Goal: Task Accomplishment & Management: Manage account settings

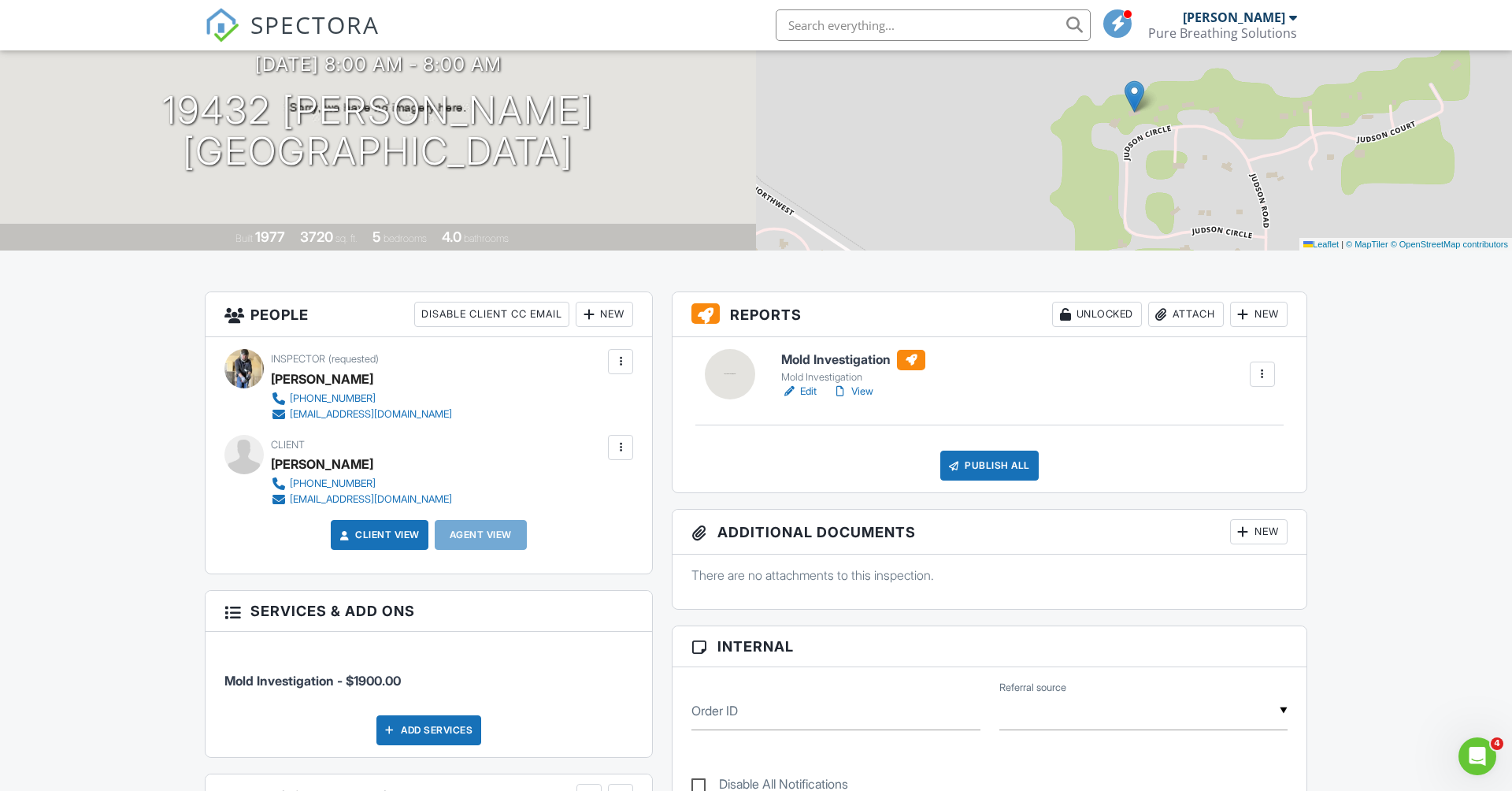
click at [791, 359] on h6 "Mold Investigation" at bounding box center [853, 360] width 144 height 21
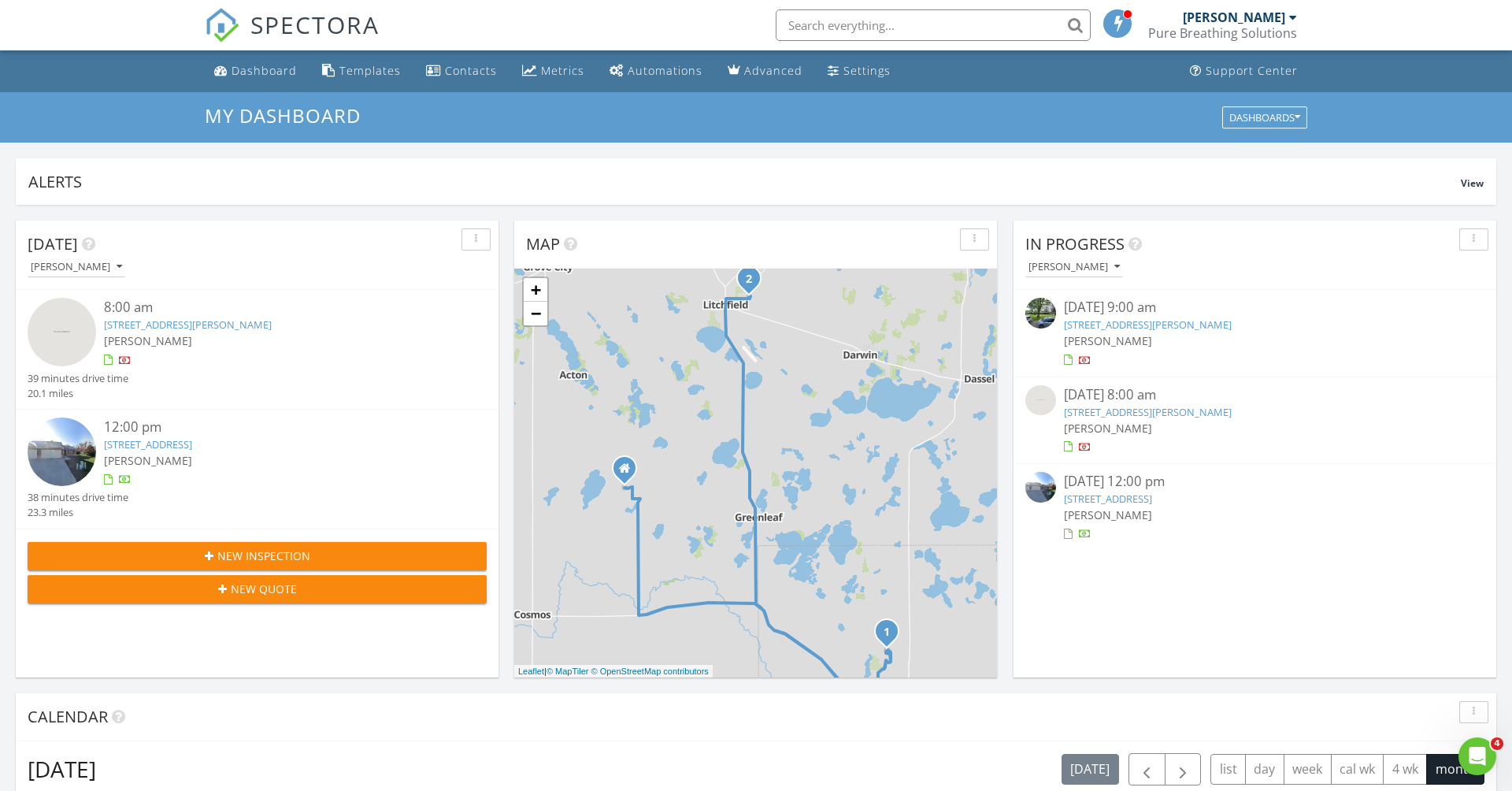
click at [1124, 492] on link "645 Cottonwood Ave, Litchfield, MN 55355" at bounding box center [1108, 498] width 88 height 15
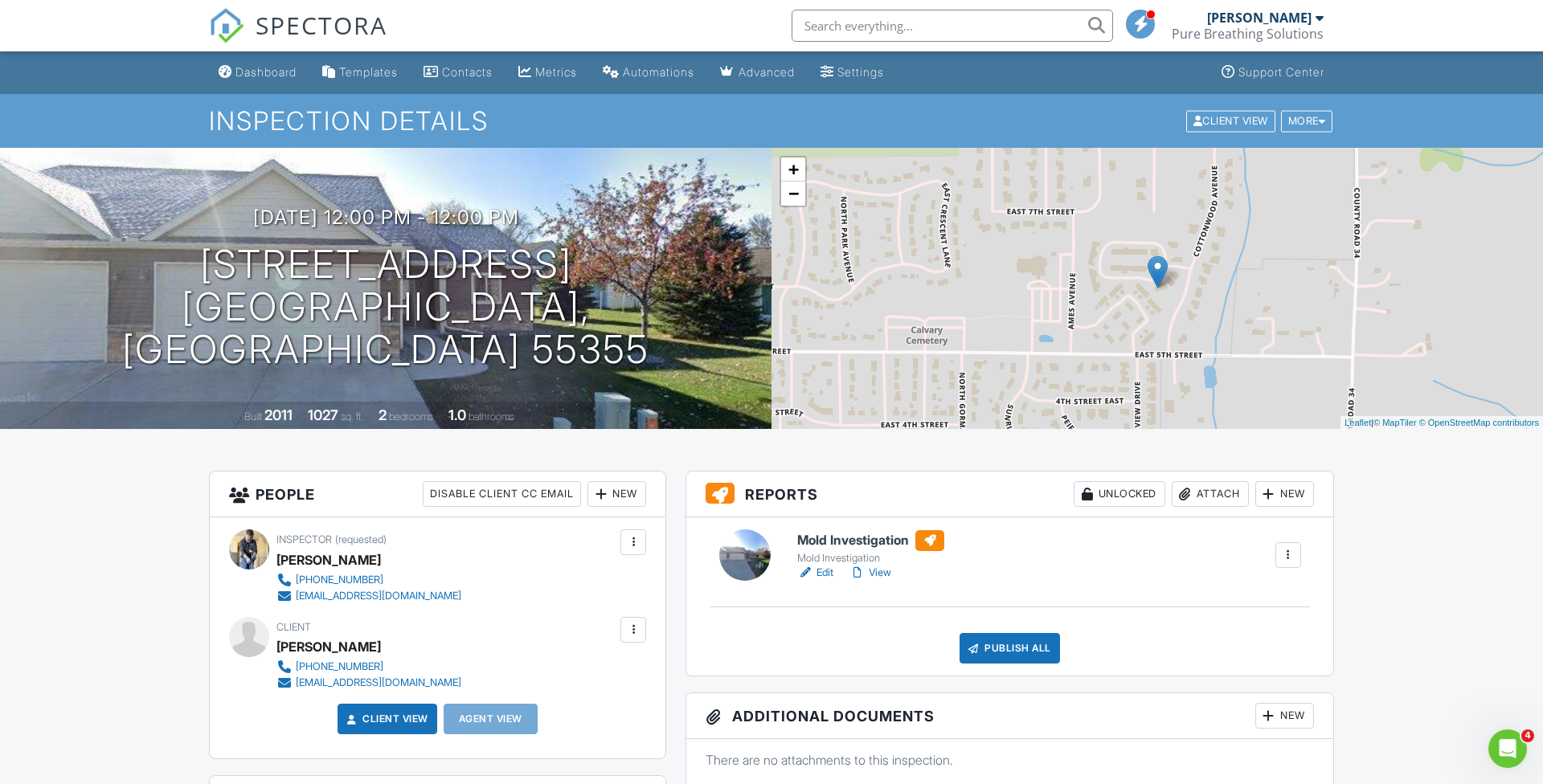
click at [850, 538] on h6 "Mold Investigation" at bounding box center [871, 541] width 147 height 21
click at [1203, 498] on div "Attach" at bounding box center [1210, 493] width 77 height 25
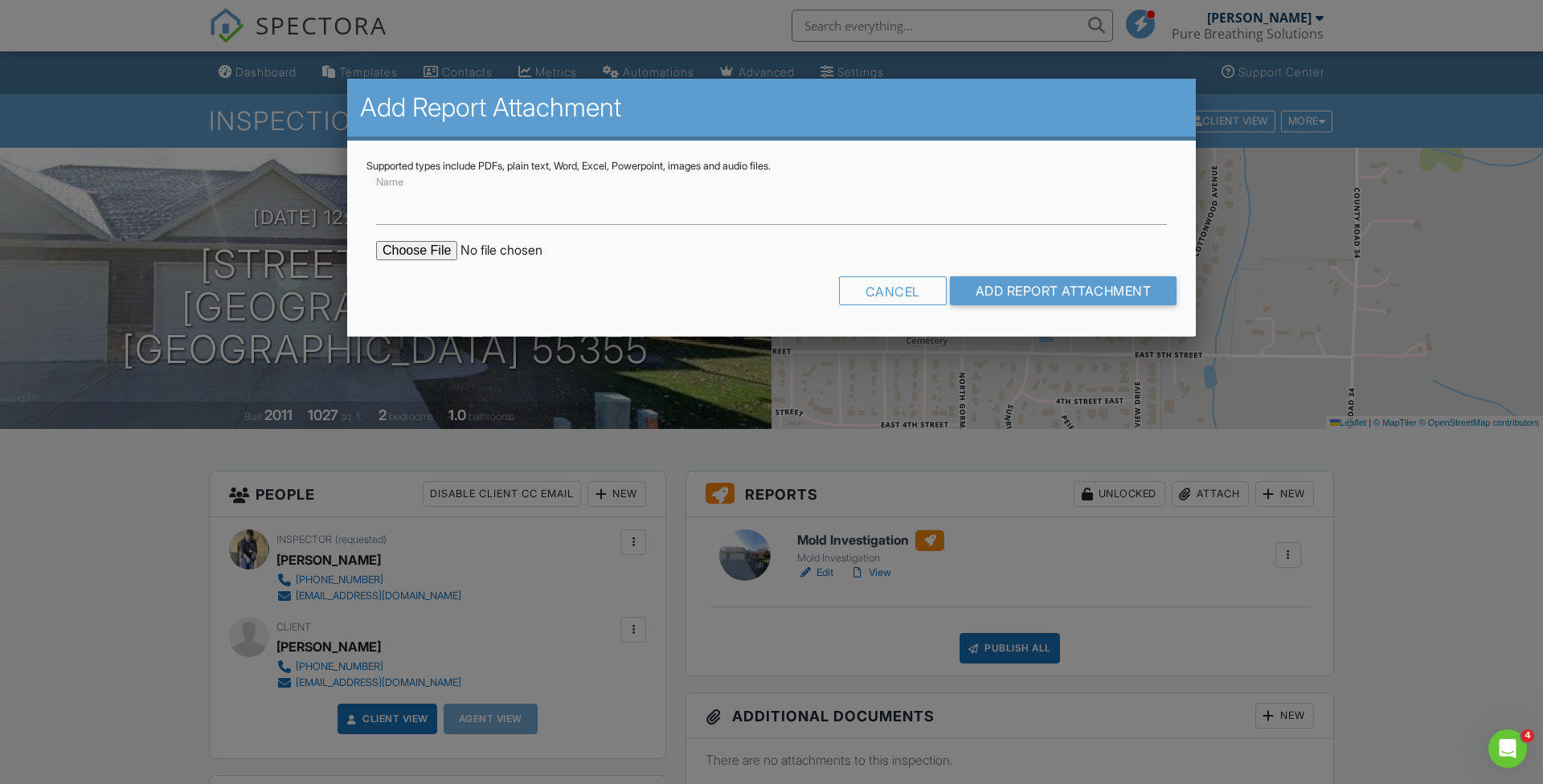
click at [430, 249] on input "file" at bounding box center [513, 251] width 273 height 19
type input "C:\fakepath\Nina Raiber_session_analysis_1756318764.pdf"
click at [1018, 296] on input "Add Report Attachment" at bounding box center [1064, 291] width 227 height 29
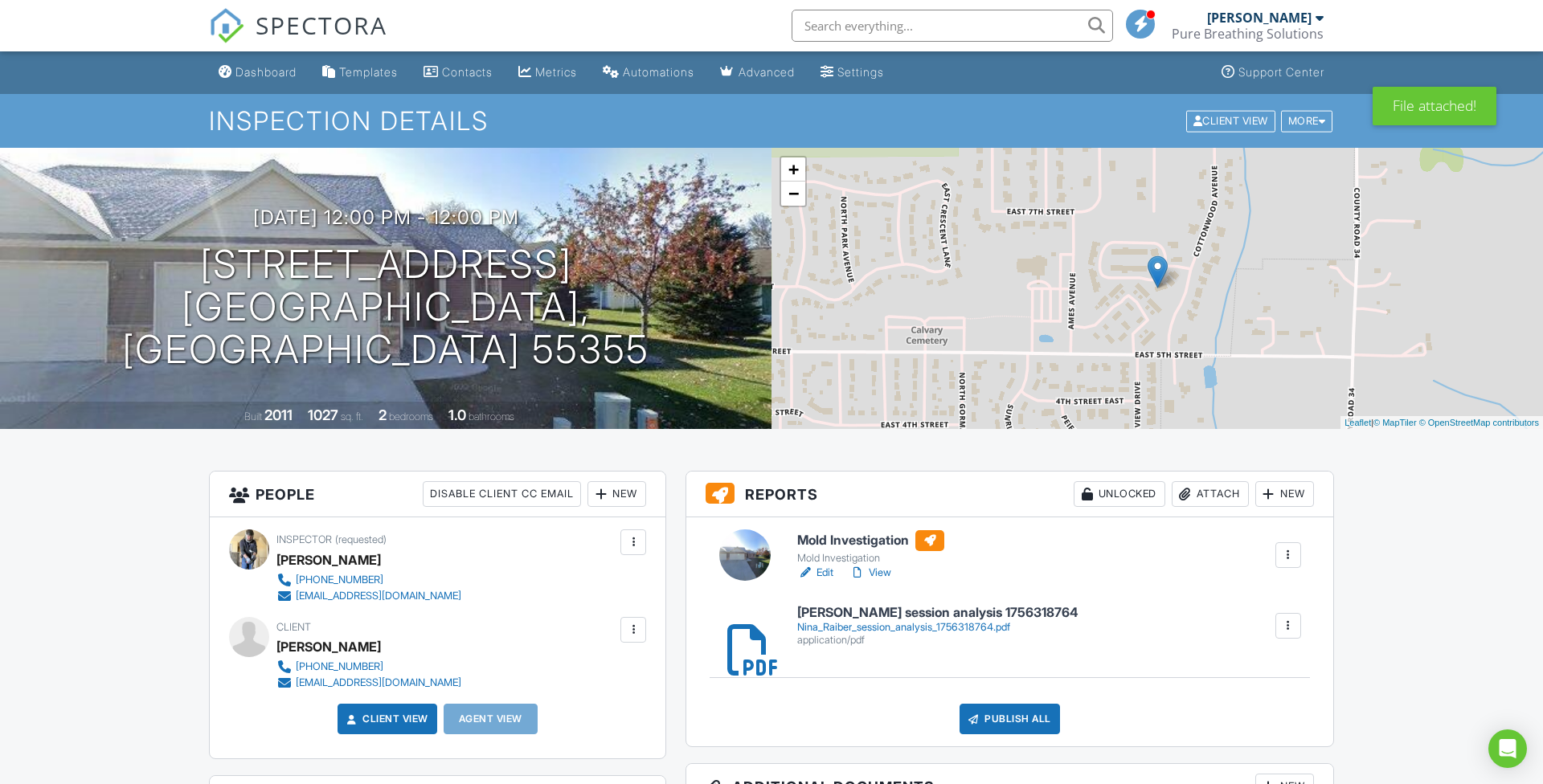
click at [864, 540] on h6 "Mold Investigation" at bounding box center [871, 541] width 147 height 21
click at [1020, 722] on div "Publish All" at bounding box center [1009, 719] width 100 height 31
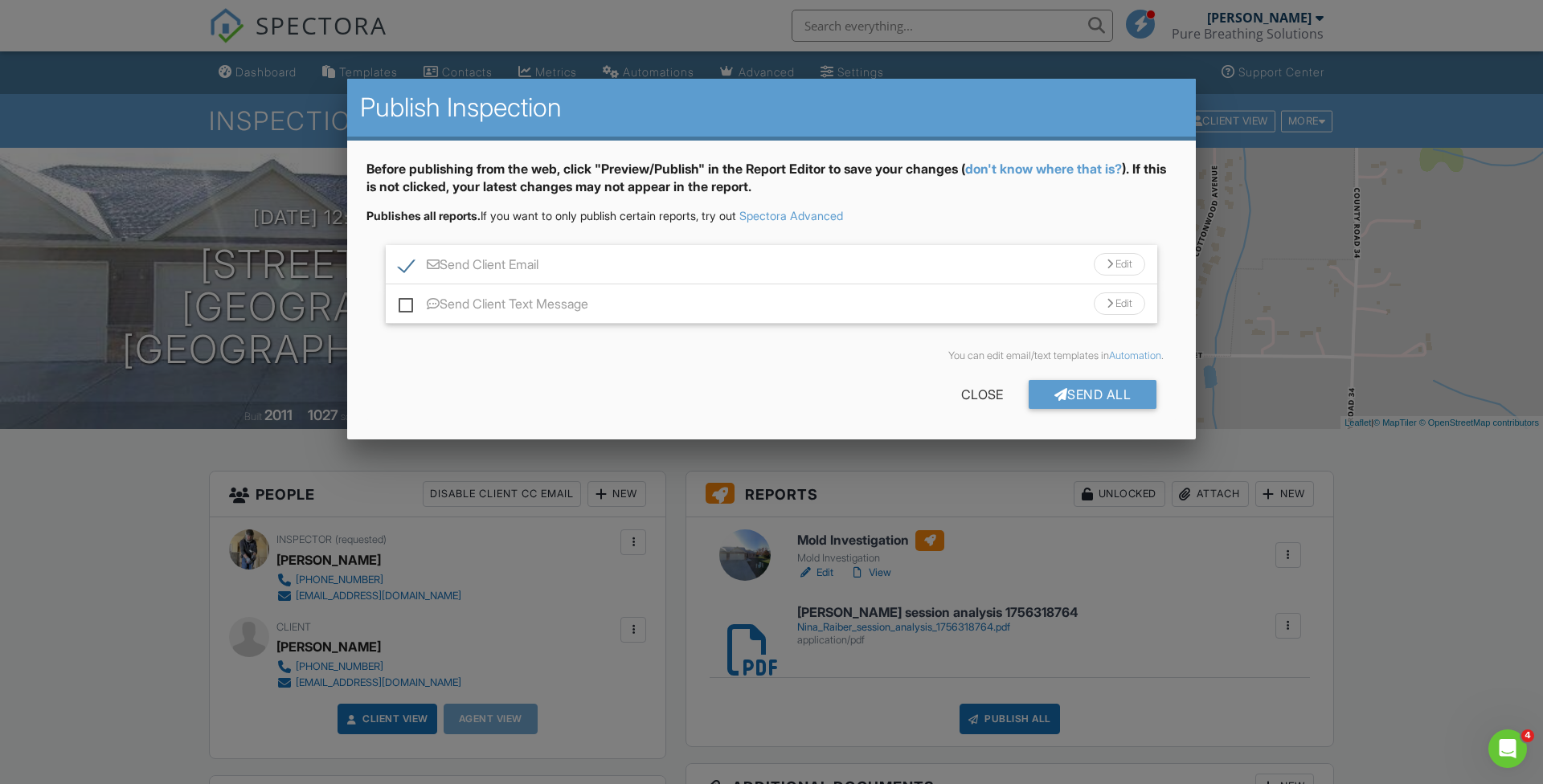
click at [408, 304] on label "Send Client Text Message" at bounding box center [493, 306] width 189 height 20
click at [408, 301] on input "Send Client Text Message" at bounding box center [404, 296] width 10 height 10
checkbox input "true"
click at [1090, 389] on div "Send All" at bounding box center [1092, 394] width 128 height 29
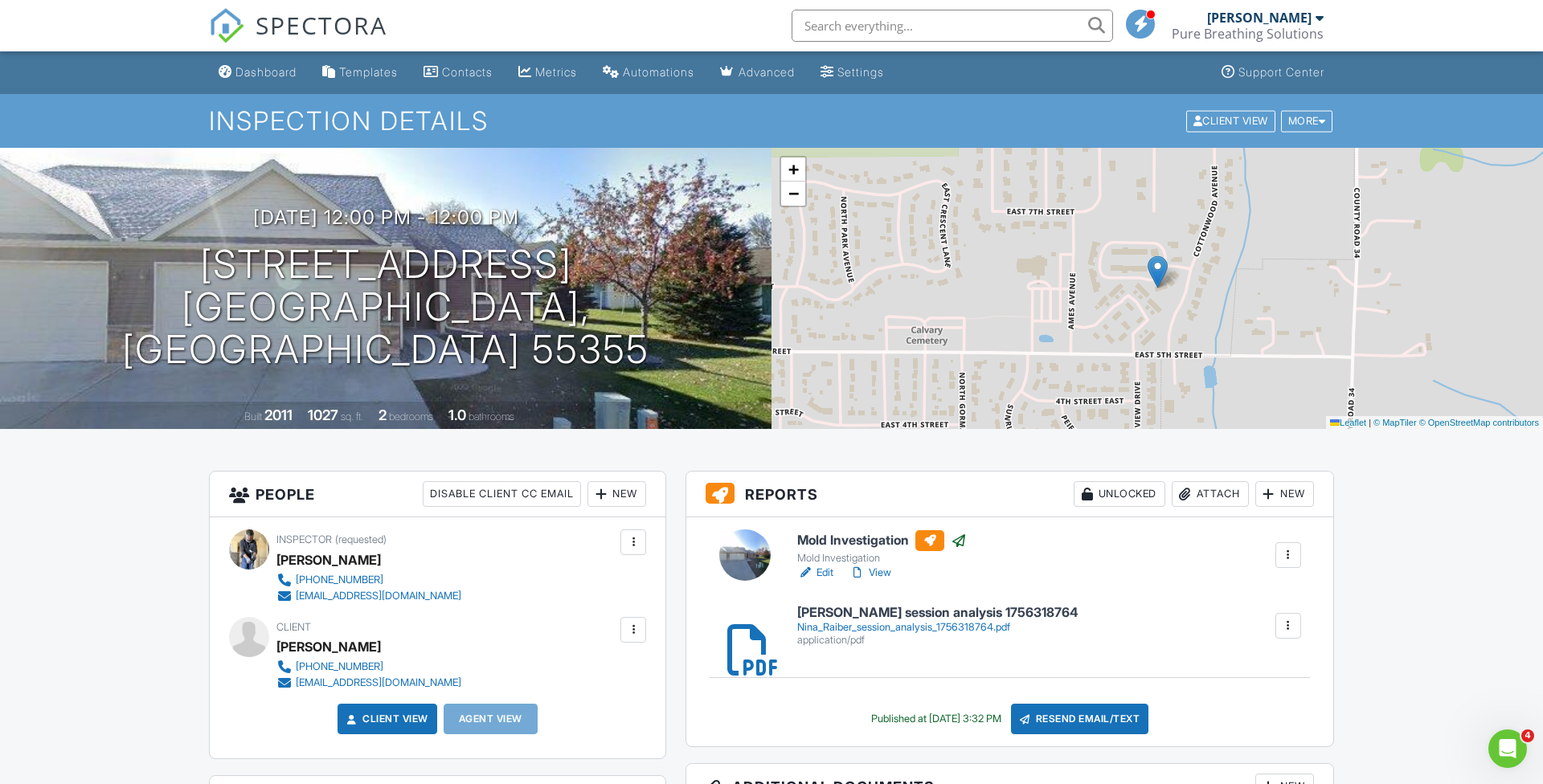
click at [853, 537] on h6 "Mold Investigation" at bounding box center [882, 541] width 169 height 21
